Goal: Navigation & Orientation: Understand site structure

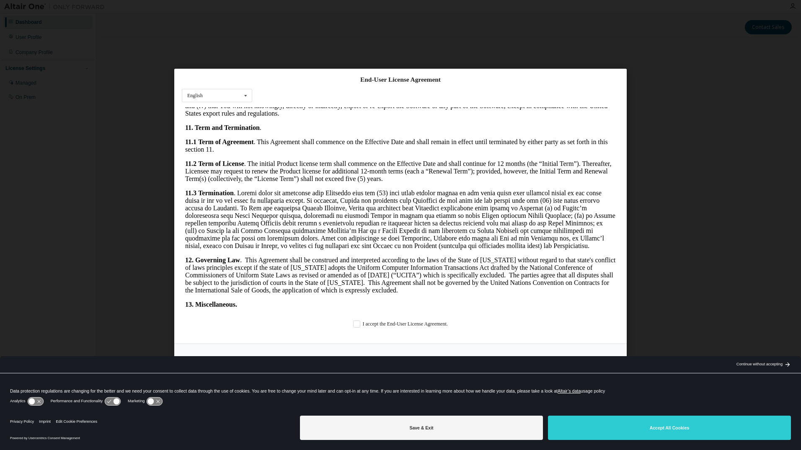
scroll to position [1301, 0]
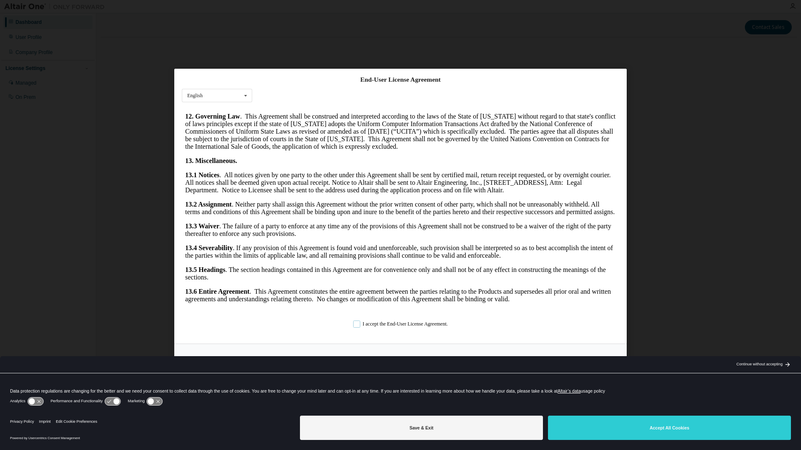
click at [353, 323] on label "I accept the End-User License Agreement." at bounding box center [400, 323] width 95 height 7
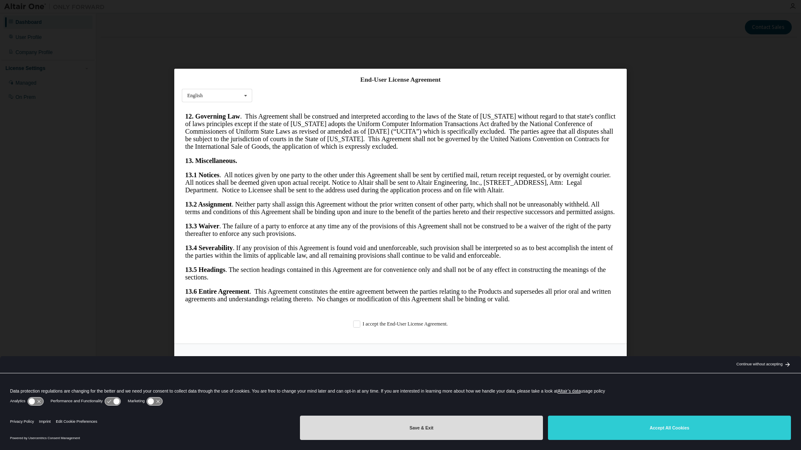
click at [349, 422] on button "Save & Exit" at bounding box center [421, 428] width 243 height 24
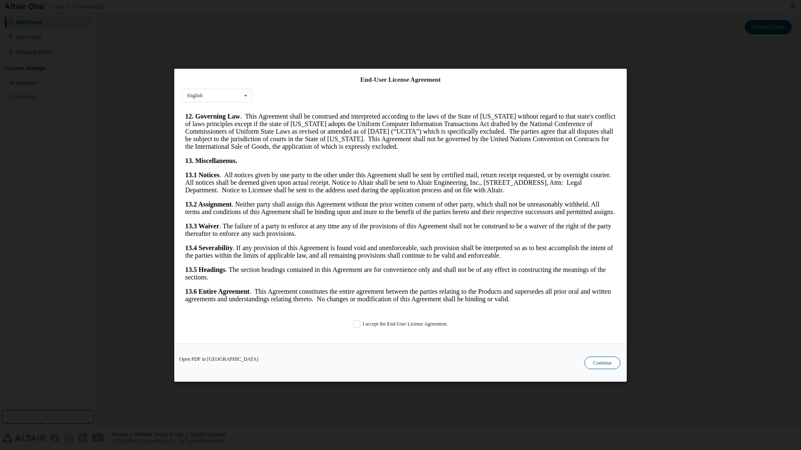
click at [586, 366] on button "Continue" at bounding box center [602, 362] width 36 height 13
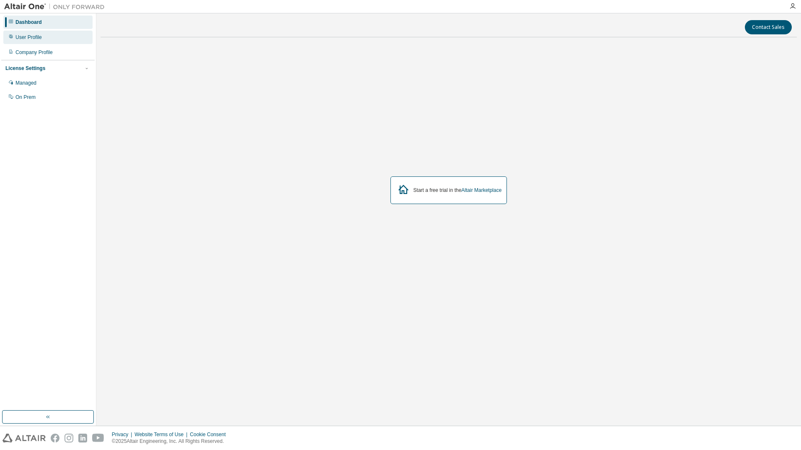
click at [36, 39] on div "User Profile" at bounding box center [29, 37] width 26 height 7
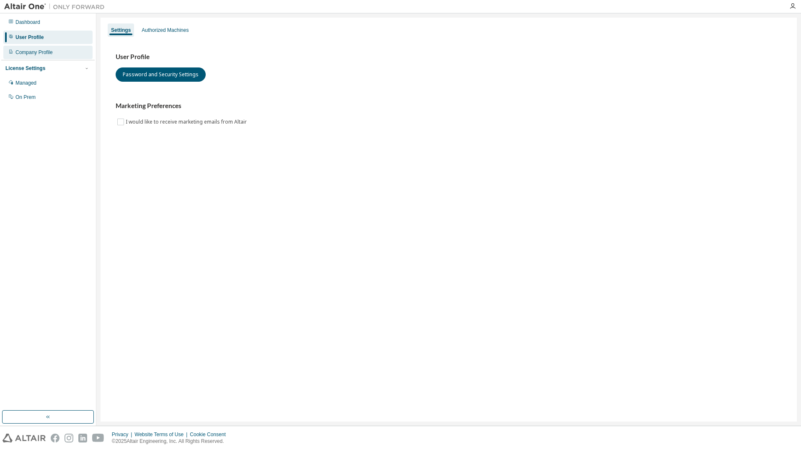
click at [27, 52] on div "Company Profile" at bounding box center [34, 52] width 37 height 7
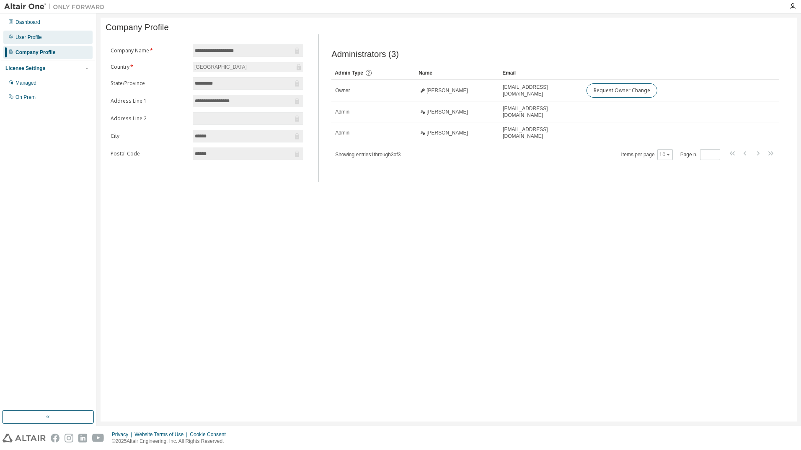
click at [28, 41] on div "User Profile" at bounding box center [47, 37] width 89 height 13
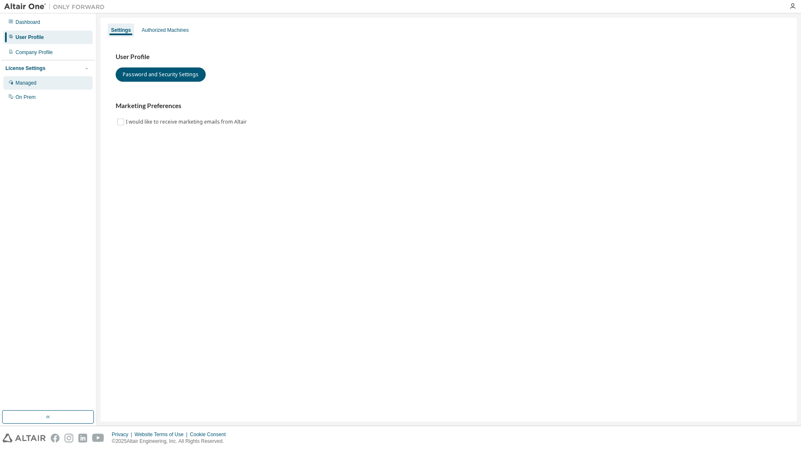
click at [26, 81] on div "Managed" at bounding box center [26, 83] width 21 height 7
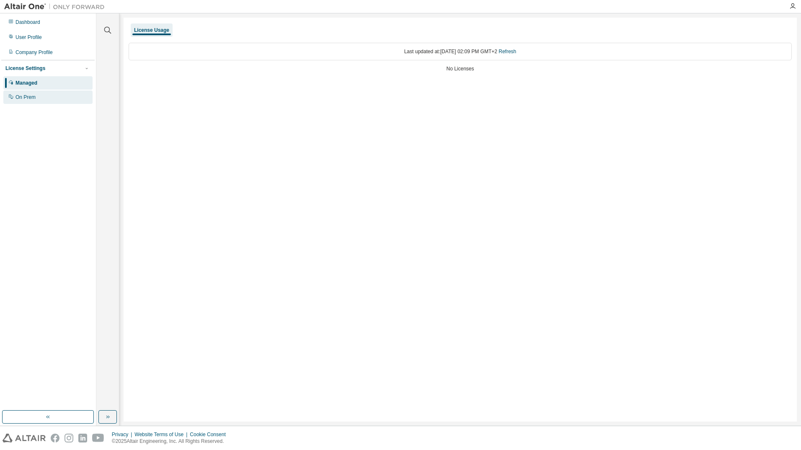
click at [29, 98] on div "On Prem" at bounding box center [26, 97] width 20 height 7
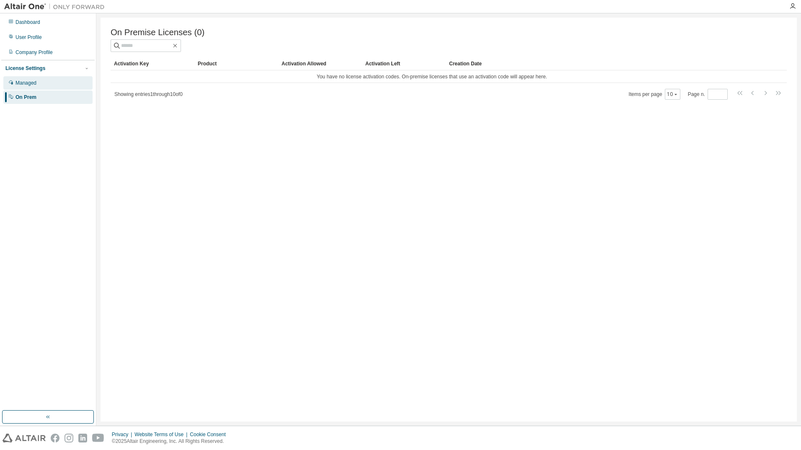
click at [29, 84] on div "Managed" at bounding box center [26, 83] width 21 height 7
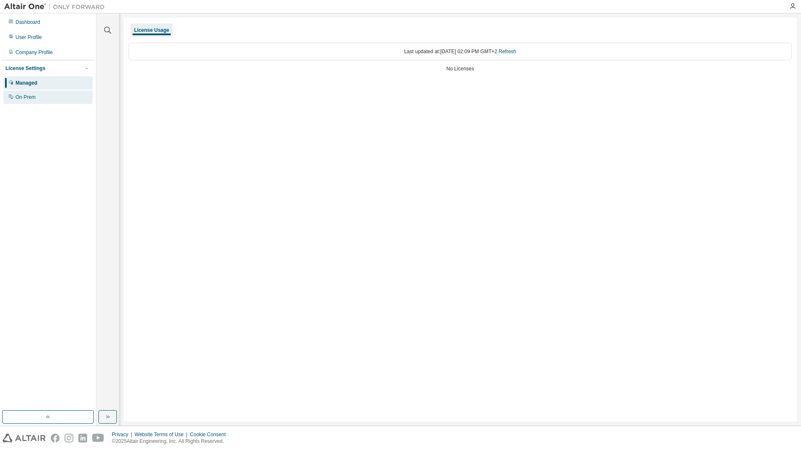
click at [28, 98] on div "On Prem" at bounding box center [26, 97] width 20 height 7
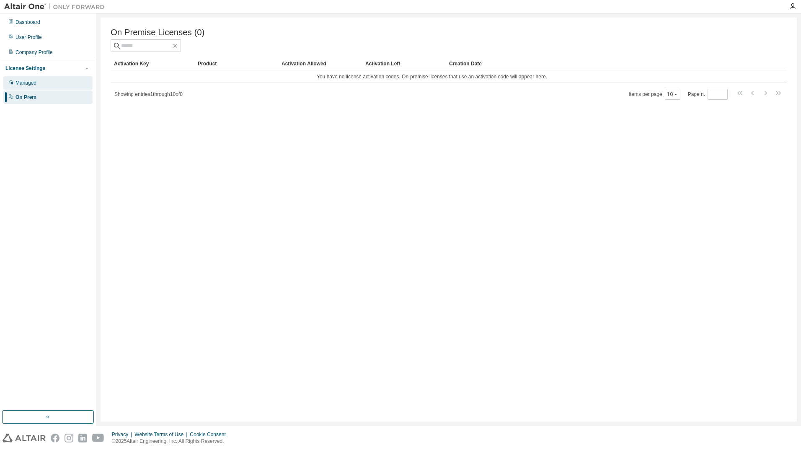
click at [26, 86] on div "Managed" at bounding box center [26, 83] width 21 height 7
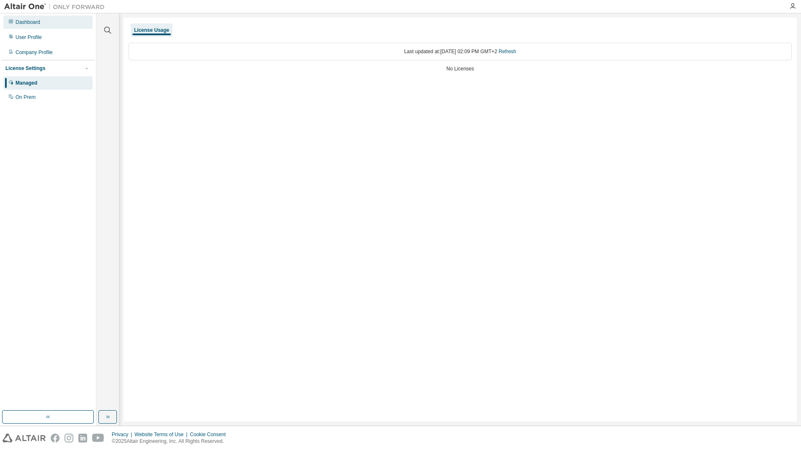
click at [34, 25] on div "Dashboard" at bounding box center [28, 22] width 25 height 7
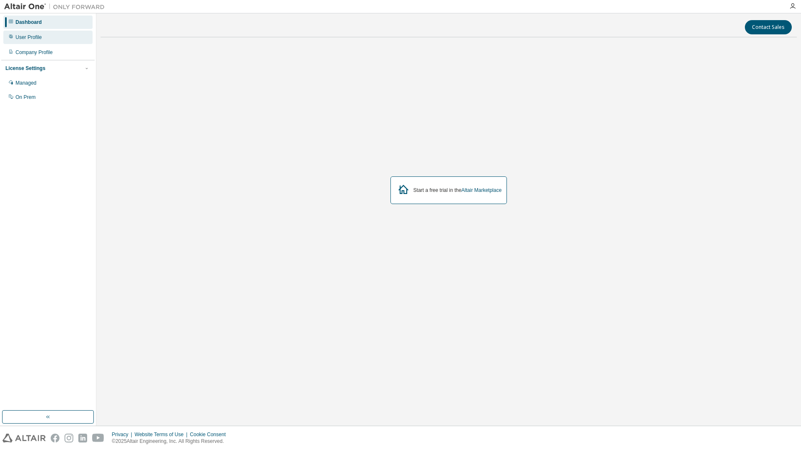
click at [32, 33] on div "User Profile" at bounding box center [47, 37] width 89 height 13
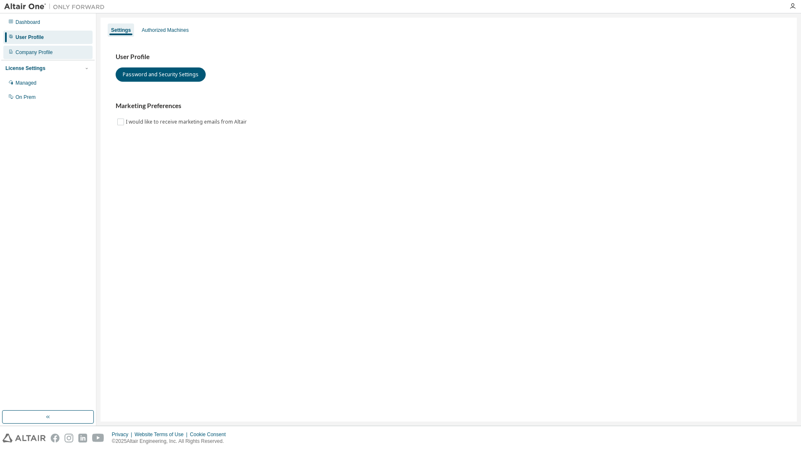
click at [31, 50] on div "Company Profile" at bounding box center [34, 52] width 37 height 7
